Goal: Task Accomplishment & Management: Manage account settings

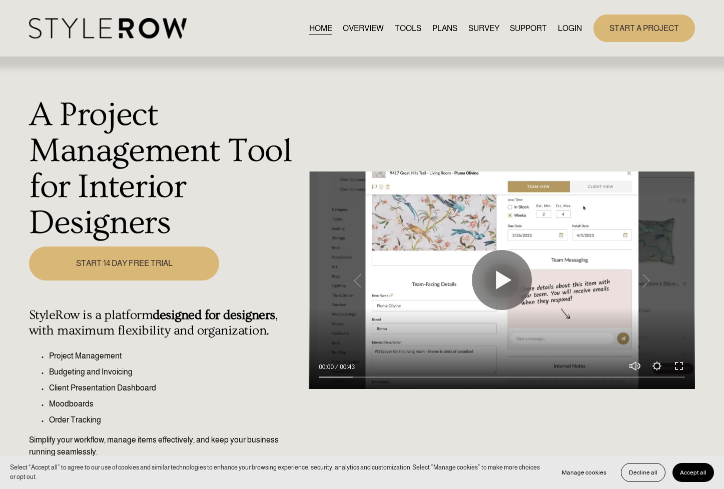
click at [566, 27] on link "LOGIN" at bounding box center [570, 29] width 24 height 14
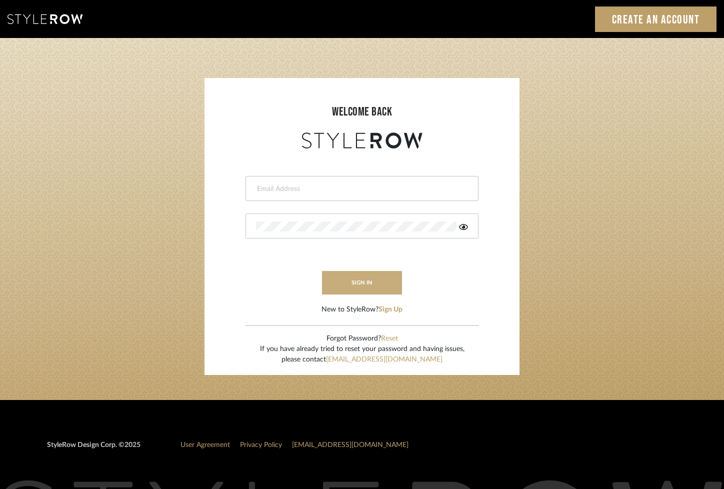
type input "[PERSON_NAME][EMAIL_ADDRESS][DOMAIN_NAME]"
click at [364, 285] on button "sign in" at bounding box center [362, 283] width 80 height 24
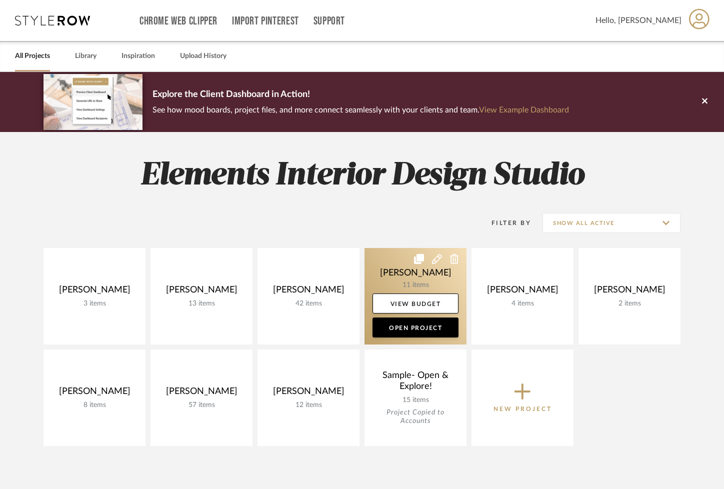
click at [386, 270] on link at bounding box center [416, 296] width 102 height 97
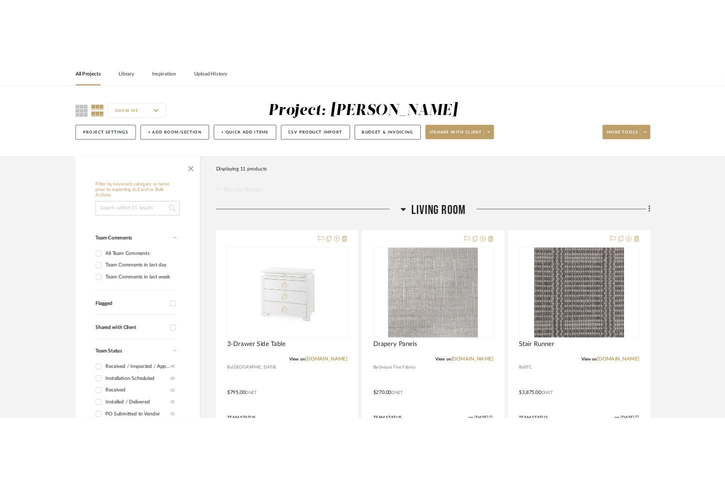
scroll to position [81, 0]
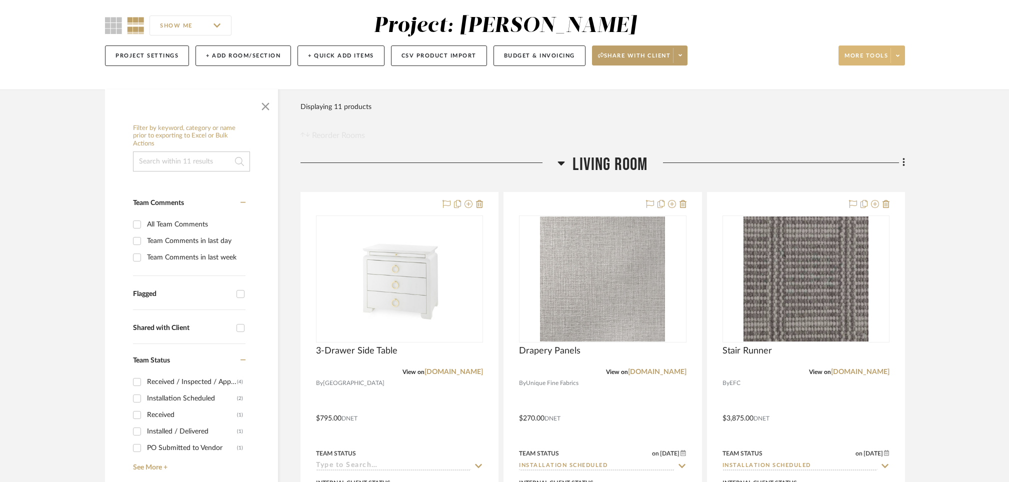
click at [731, 52] on span at bounding box center [898, 55] width 14 height 15
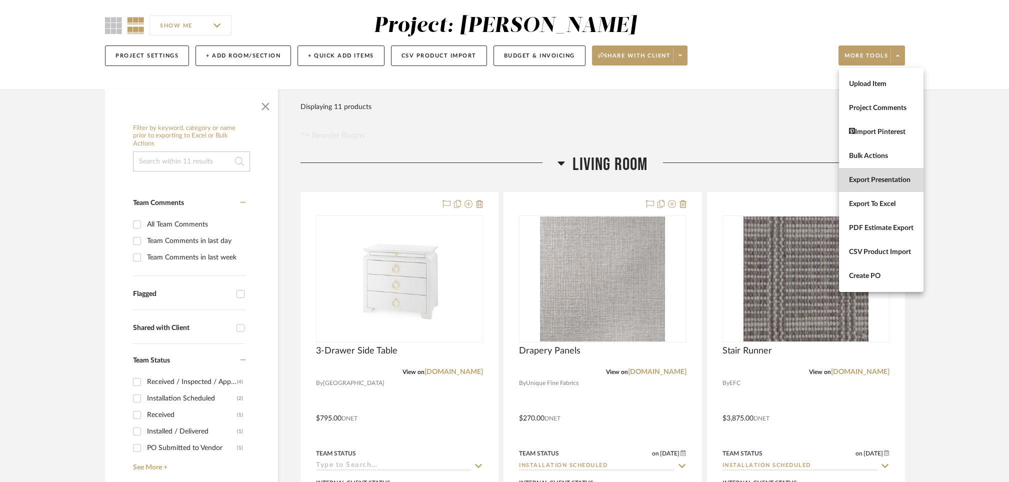
click at [731, 181] on span "Export Presentation" at bounding box center [881, 180] width 65 height 9
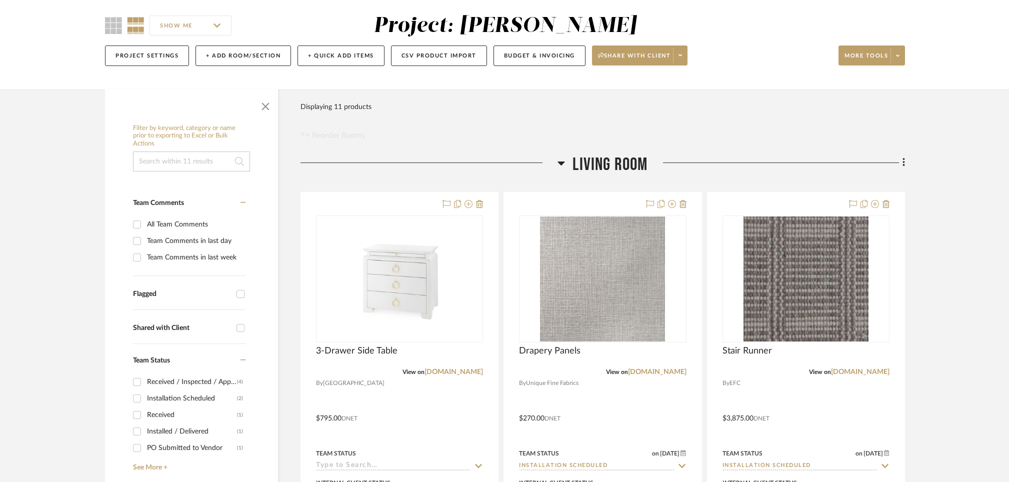
click at [731, 79] on div "SHOW ME Project: Carulli Project Settings + Add Room/Section + Quick Add Items …" at bounding box center [504, 40] width 1009 height 99
click at [731, 57] on span at bounding box center [898, 55] width 14 height 15
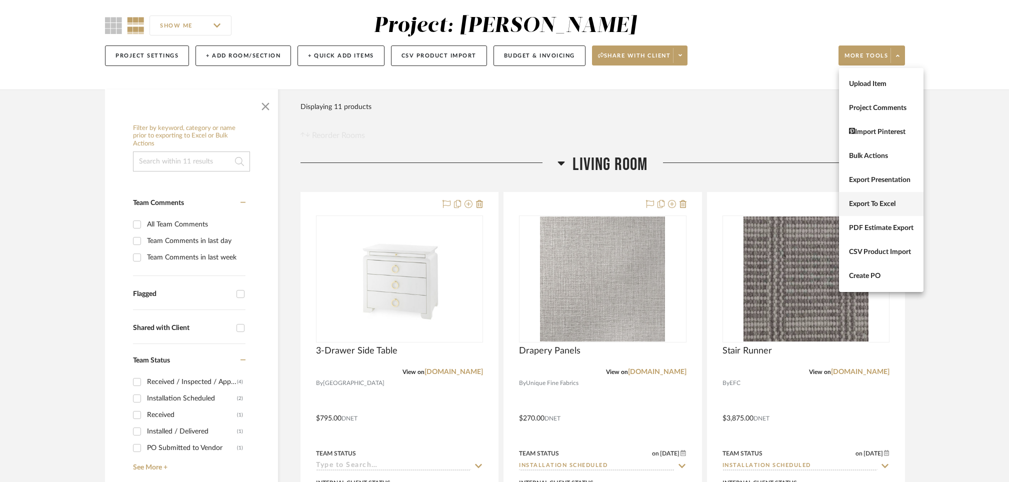
click at [731, 202] on span "Export To Excel" at bounding box center [881, 204] width 65 height 9
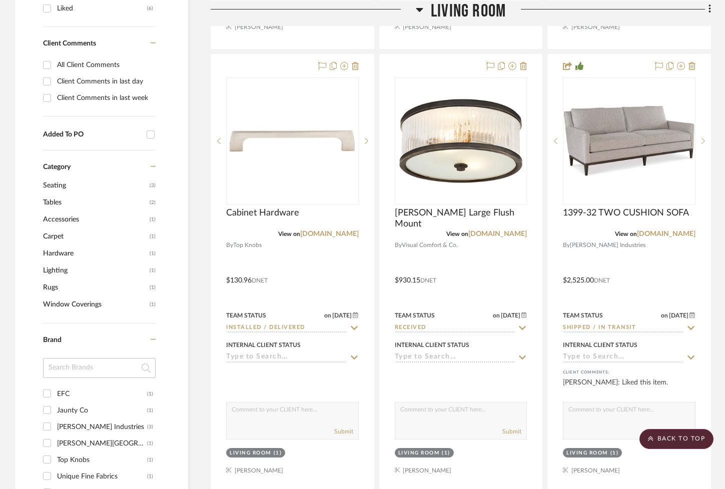
scroll to position [671, 0]
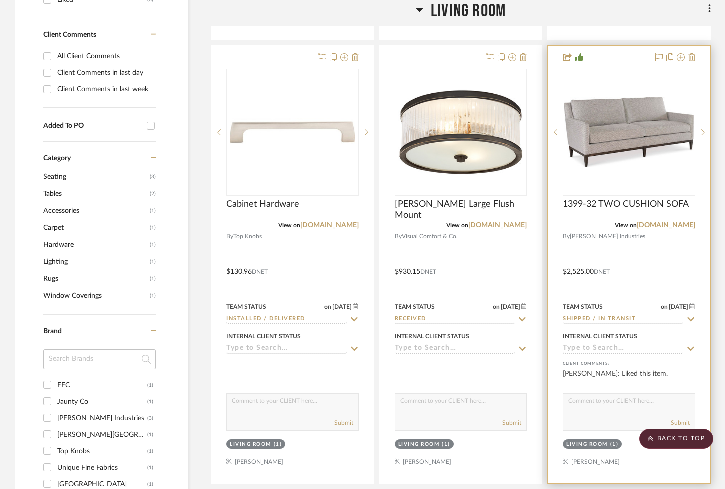
click at [691, 314] on div "Team Status on 6/30/2025 6/30/2025 Shipped / In Transit" at bounding box center [629, 313] width 133 height 24
click at [687, 318] on icon at bounding box center [690, 320] width 9 height 8
click at [690, 318] on icon at bounding box center [690, 319] width 5 height 5
type input "9/16/2025"
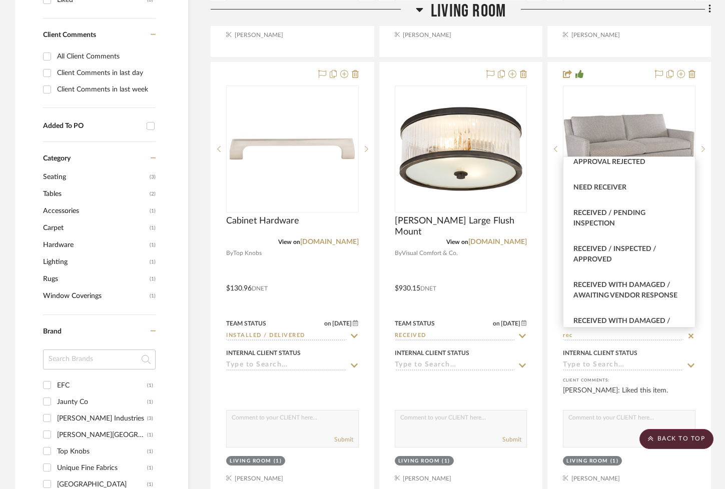
scroll to position [312, 0]
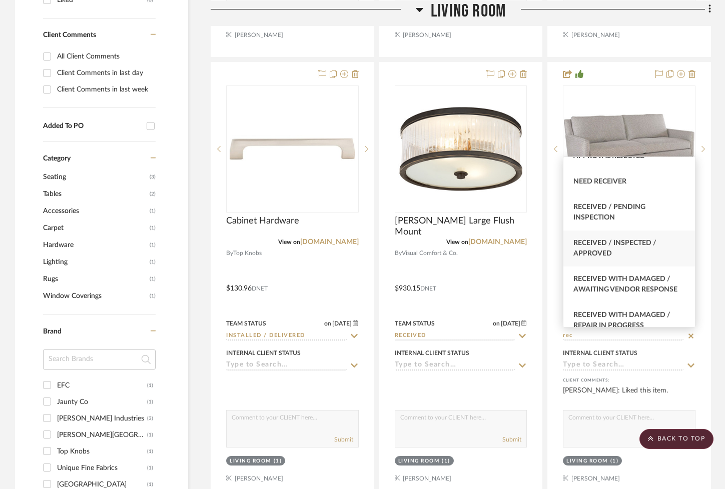
click at [629, 257] on span "Received / Inspected / Approved" at bounding box center [614, 249] width 83 height 18
type input "Received / Inspected / Approved"
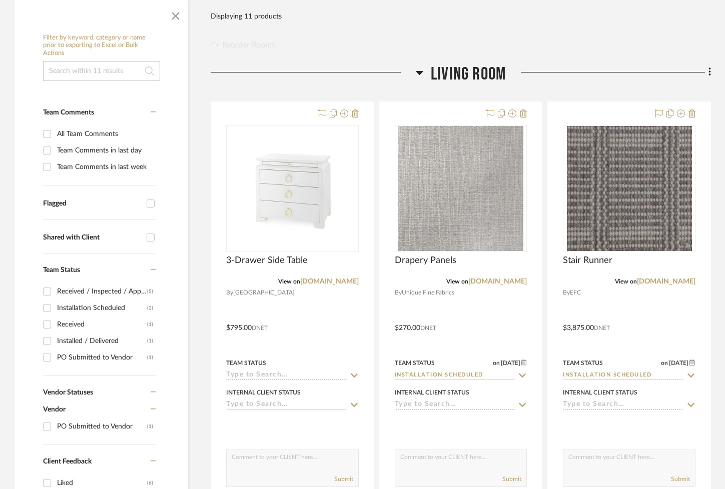
scroll to position [191, 0]
